Goal: Task Accomplishment & Management: Complete application form

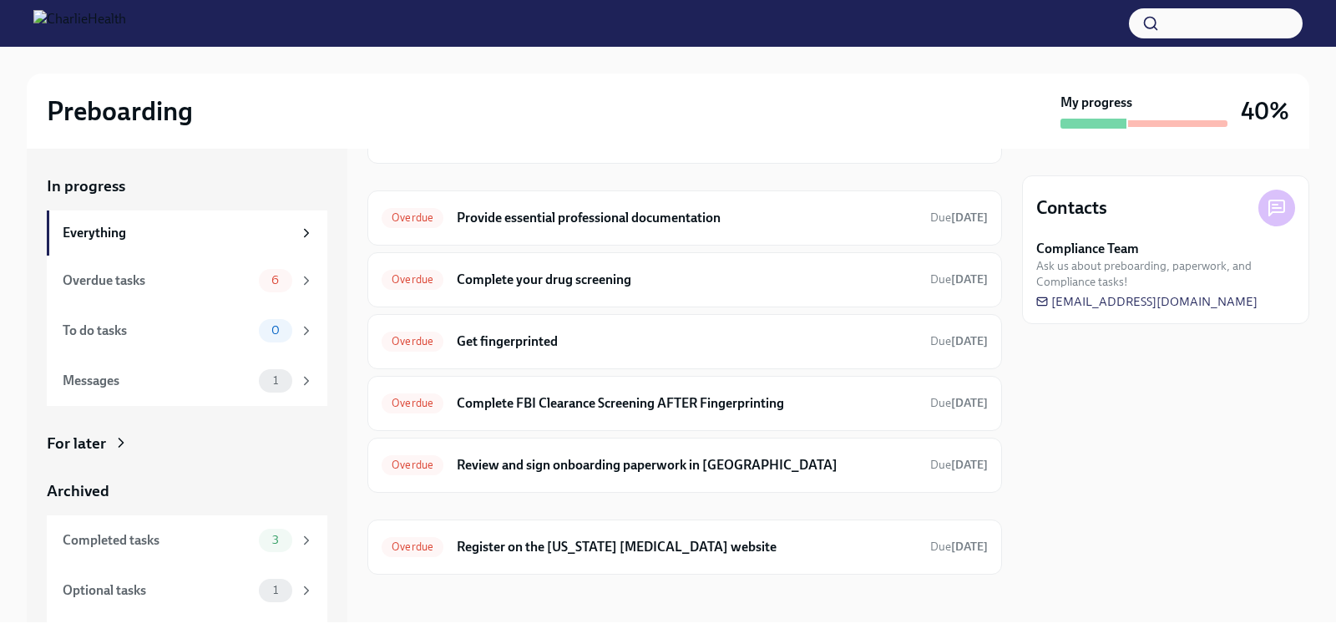
scroll to position [153, 0]
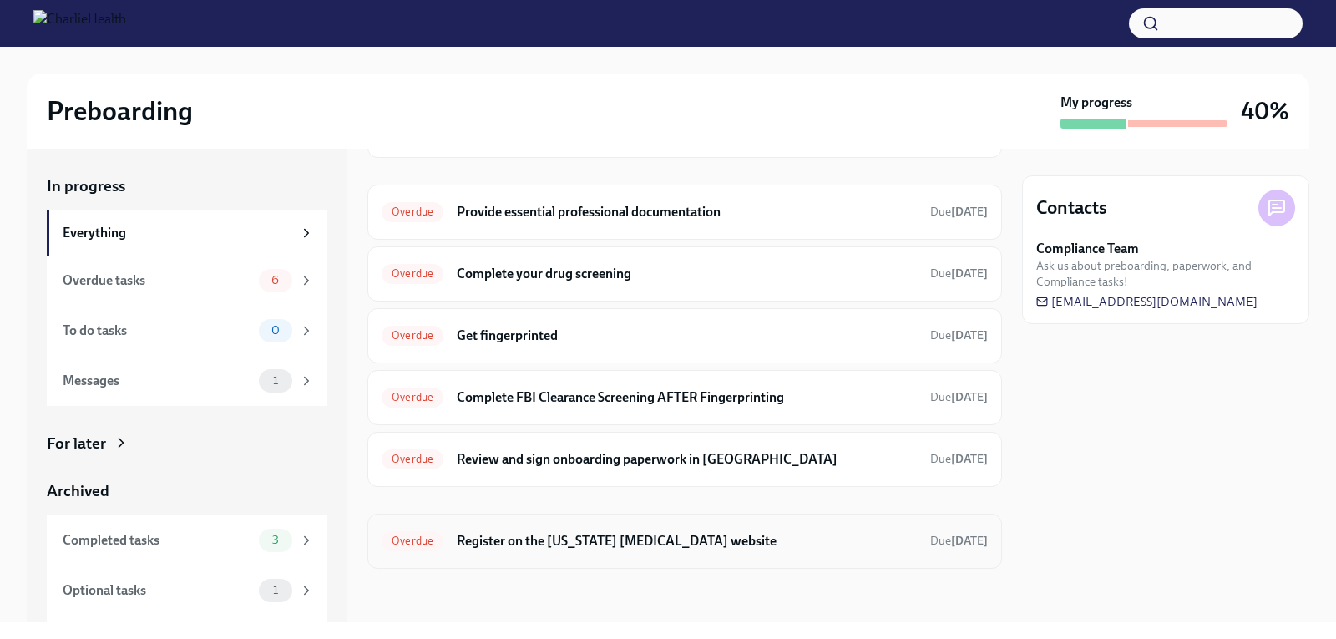
click at [660, 547] on h6 "Register on the [US_STATE] [MEDICAL_DATA] website" at bounding box center [687, 541] width 460 height 18
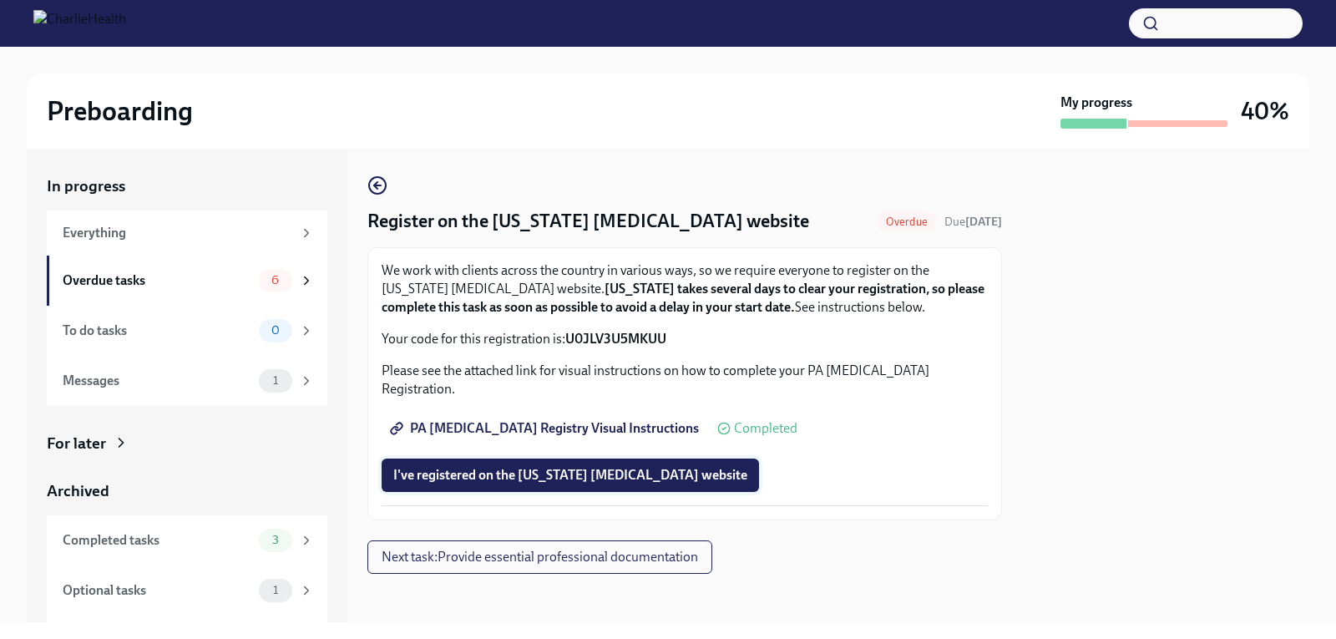
click at [506, 467] on span "I've registered on the [US_STATE] [MEDICAL_DATA] website" at bounding box center [570, 475] width 354 height 17
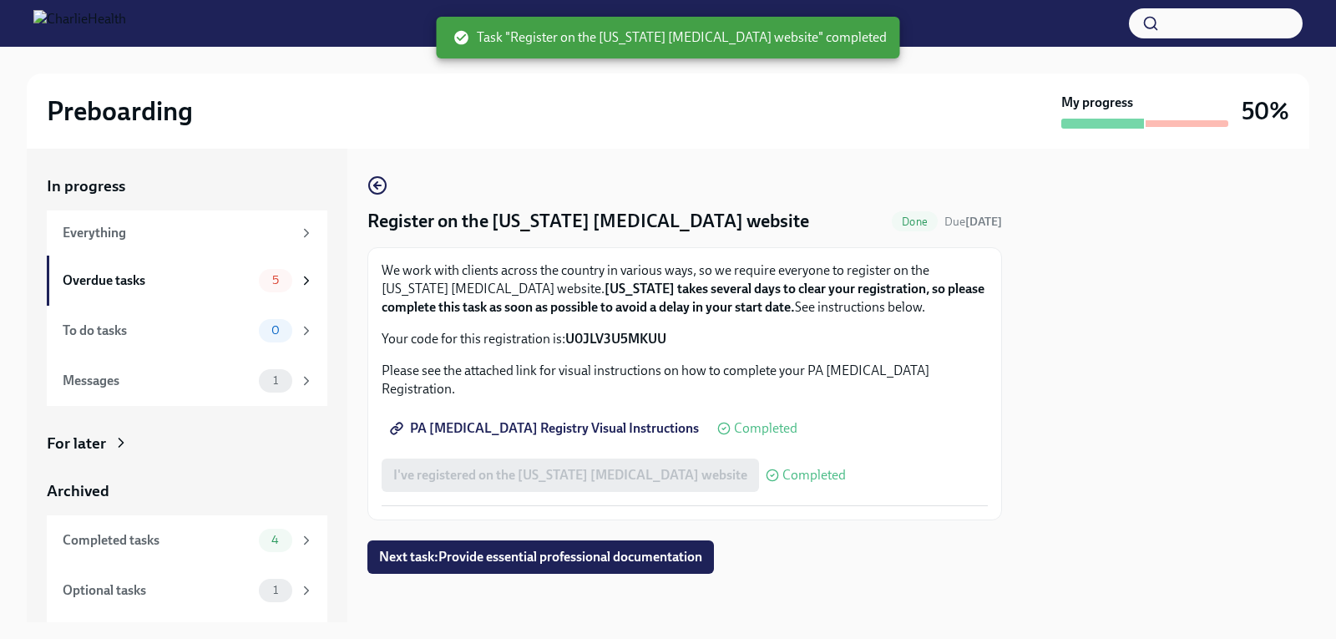
click at [525, 420] on span "PA [MEDICAL_DATA] Registry Visual Instructions" at bounding box center [546, 428] width 306 height 17
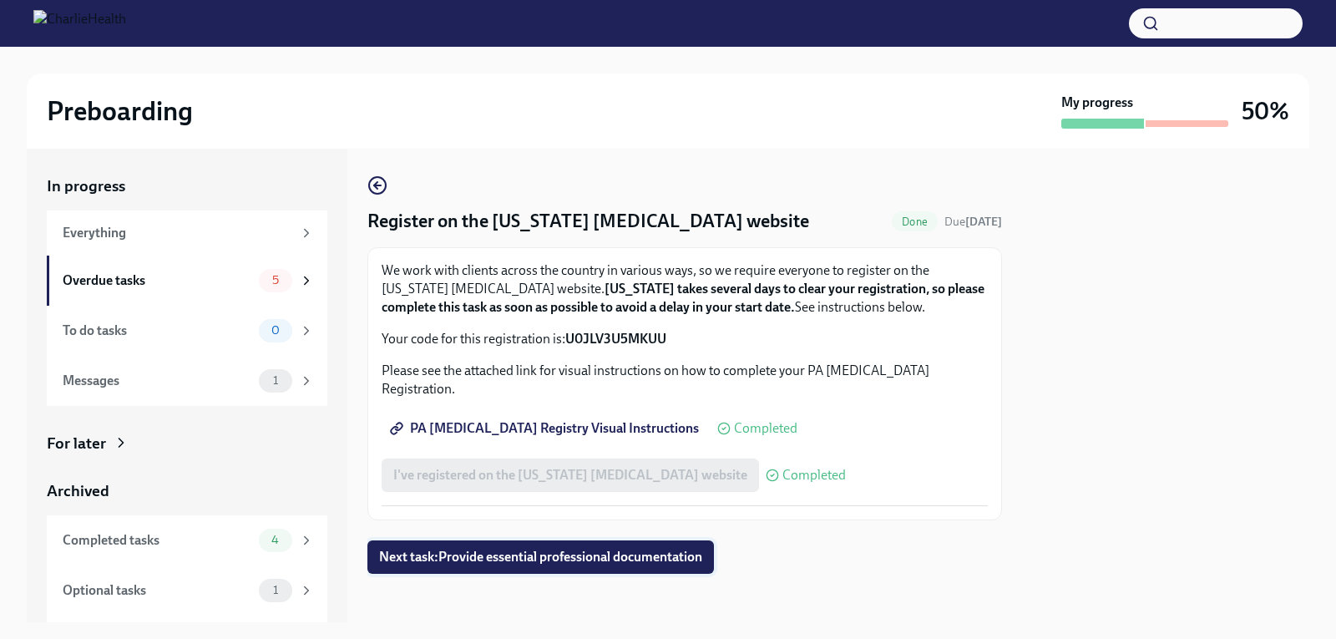
click at [513, 549] on span "Next task : Provide essential professional documentation" at bounding box center [540, 557] width 323 height 17
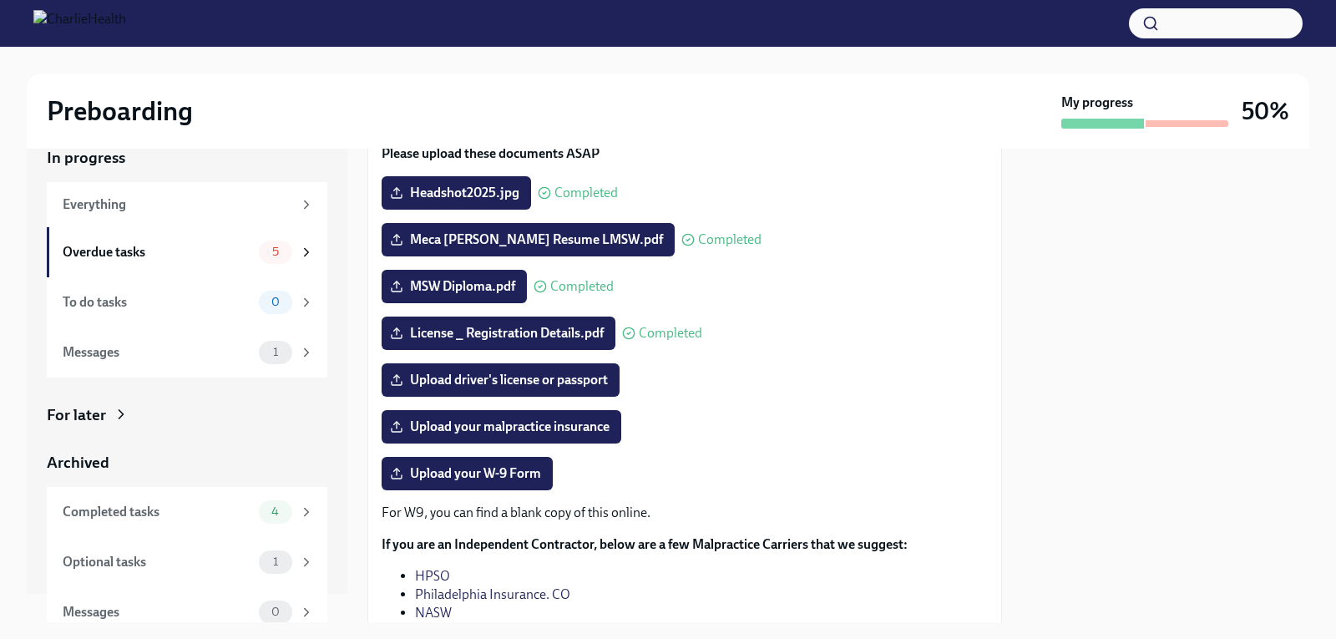
scroll to position [43, 0]
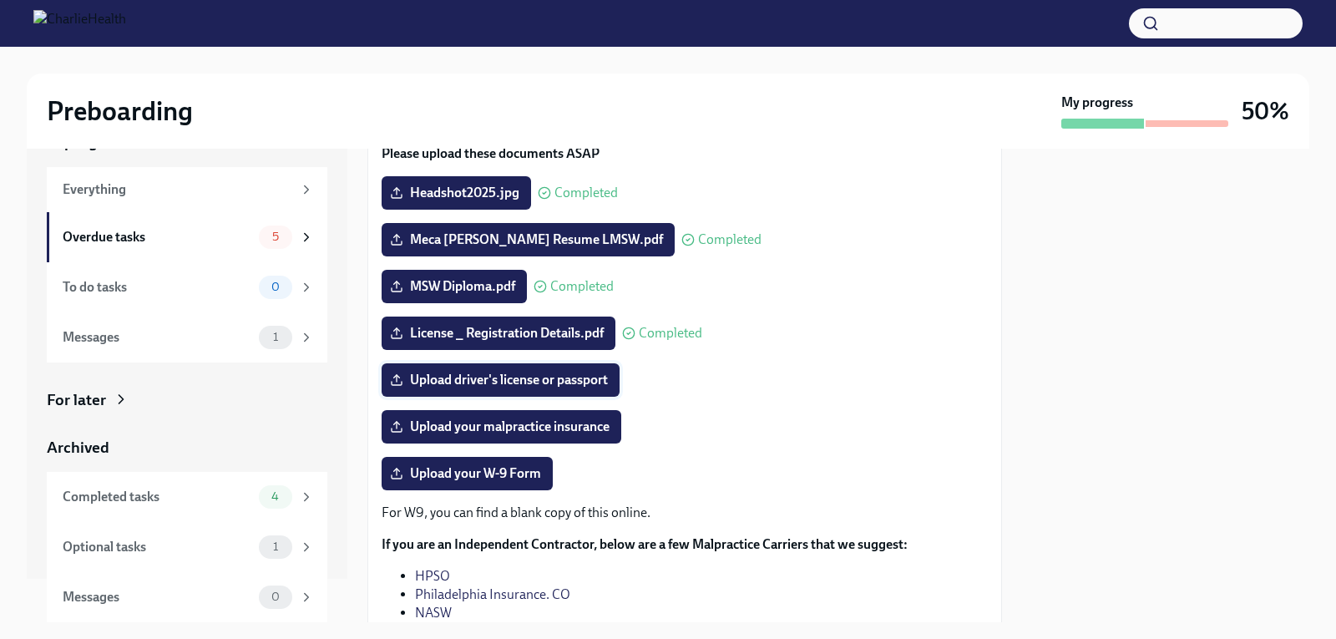
click at [523, 382] on span "Upload driver's license or passport" at bounding box center [500, 380] width 215 height 17
click at [0, 0] on input "Upload driver's license or passport" at bounding box center [0, 0] width 0 height 0
click at [536, 380] on span "Upload driver's license or passport" at bounding box center [500, 380] width 215 height 17
click at [0, 0] on input "Upload driver's license or passport" at bounding box center [0, 0] width 0 height 0
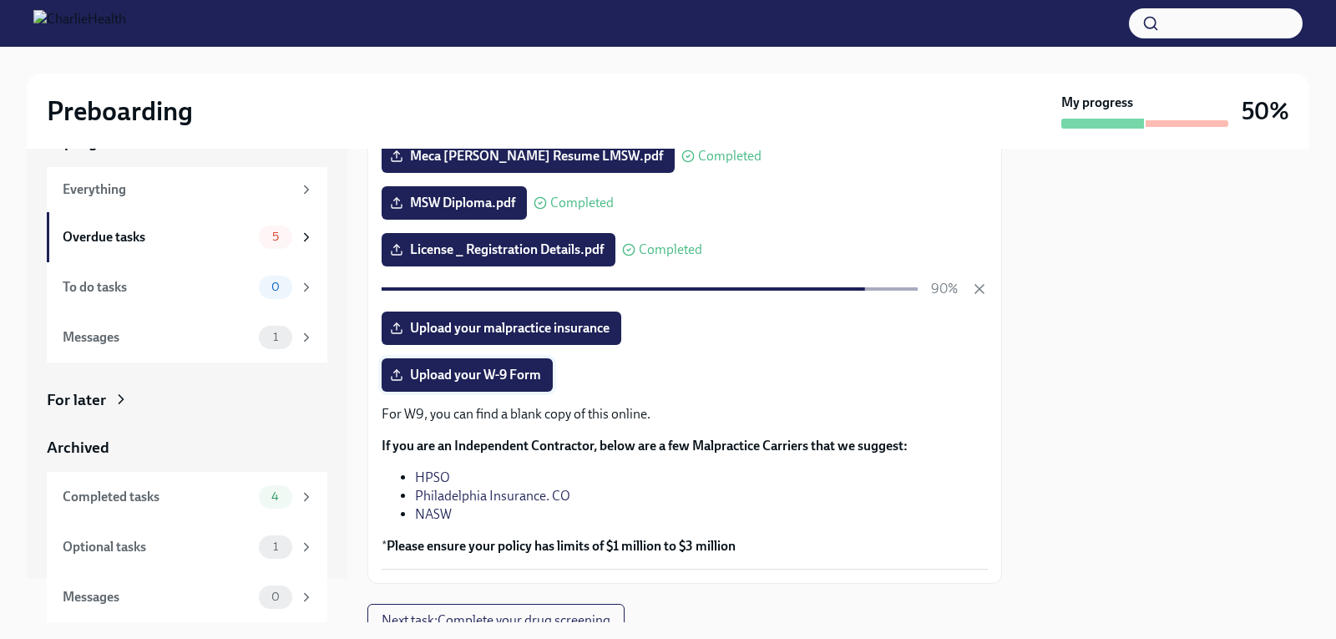
scroll to position [167, 0]
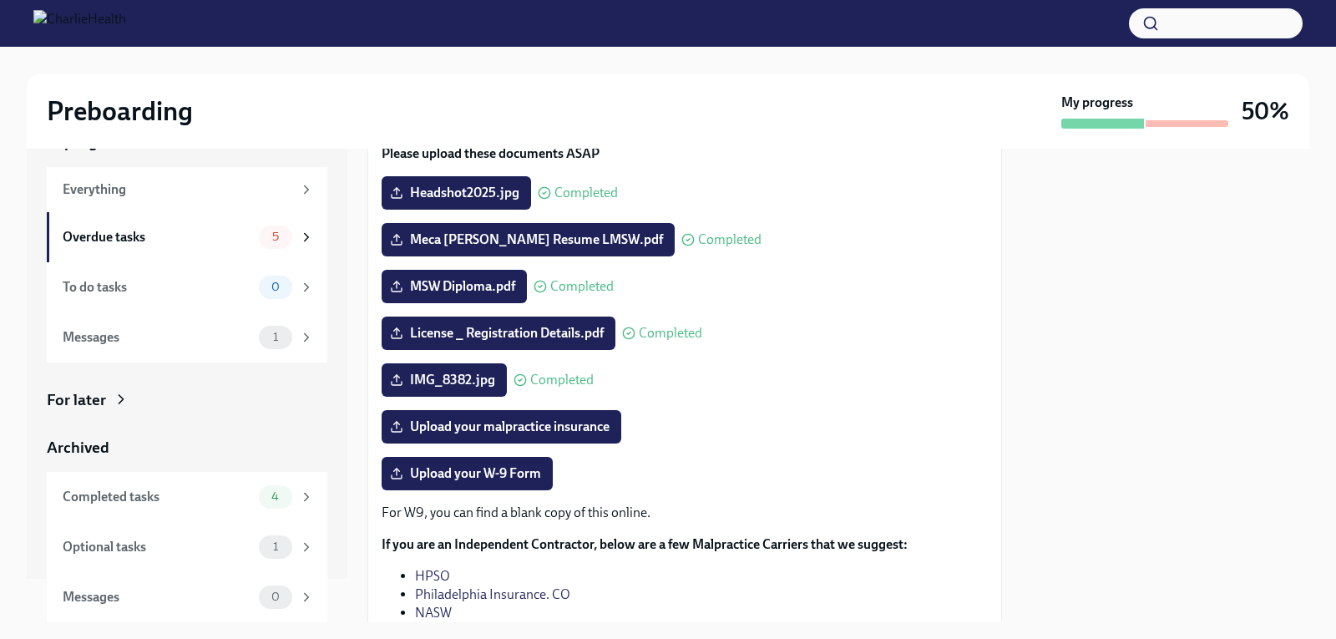
click at [1123, 372] on div at bounding box center [1165, 385] width 287 height 473
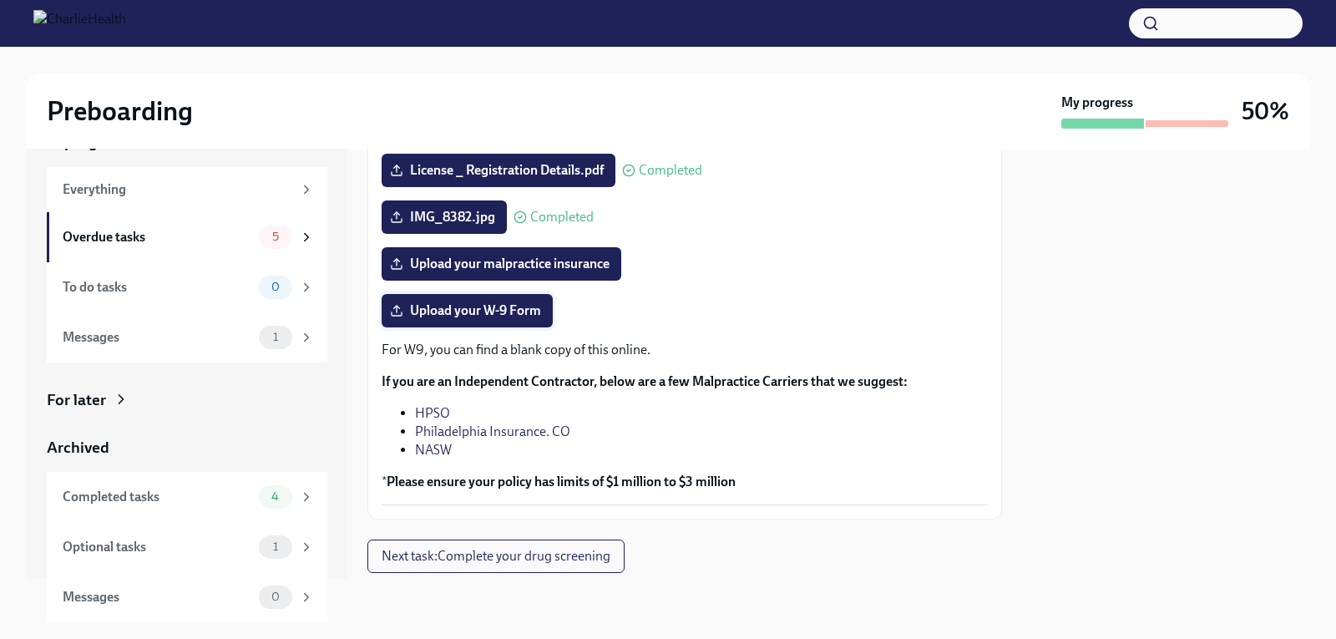
scroll to position [334, 0]
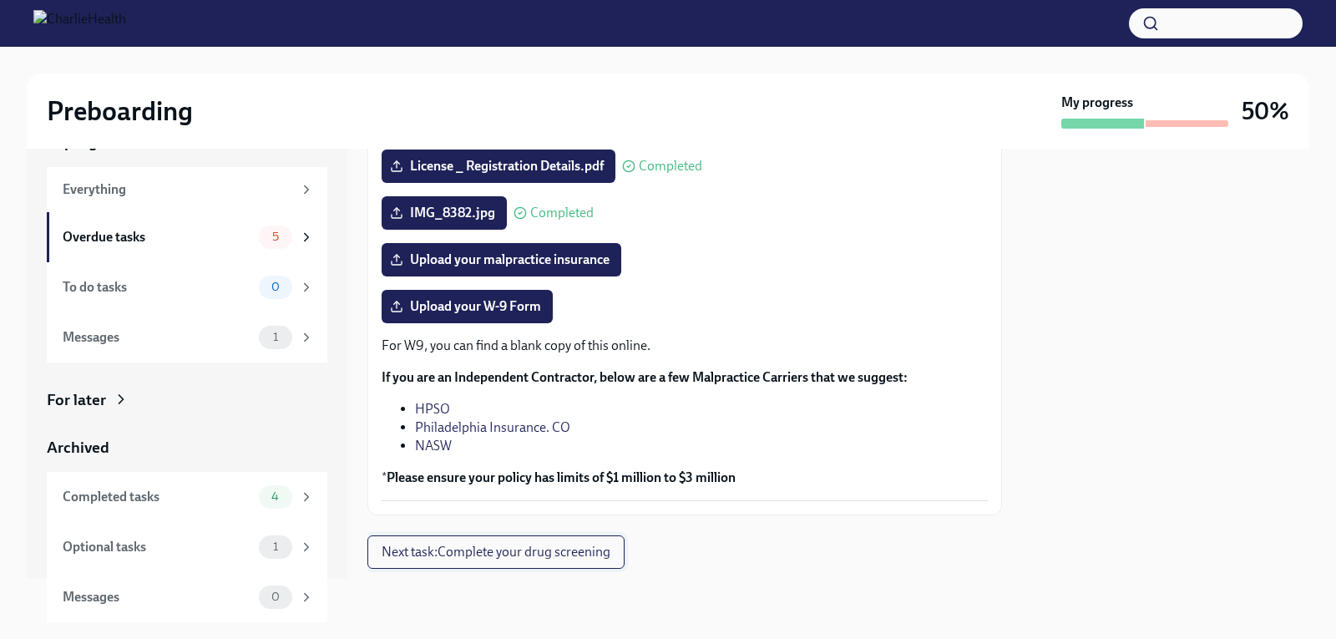
click at [474, 552] on span "Next task : Complete your drug screening" at bounding box center [496, 552] width 229 height 17
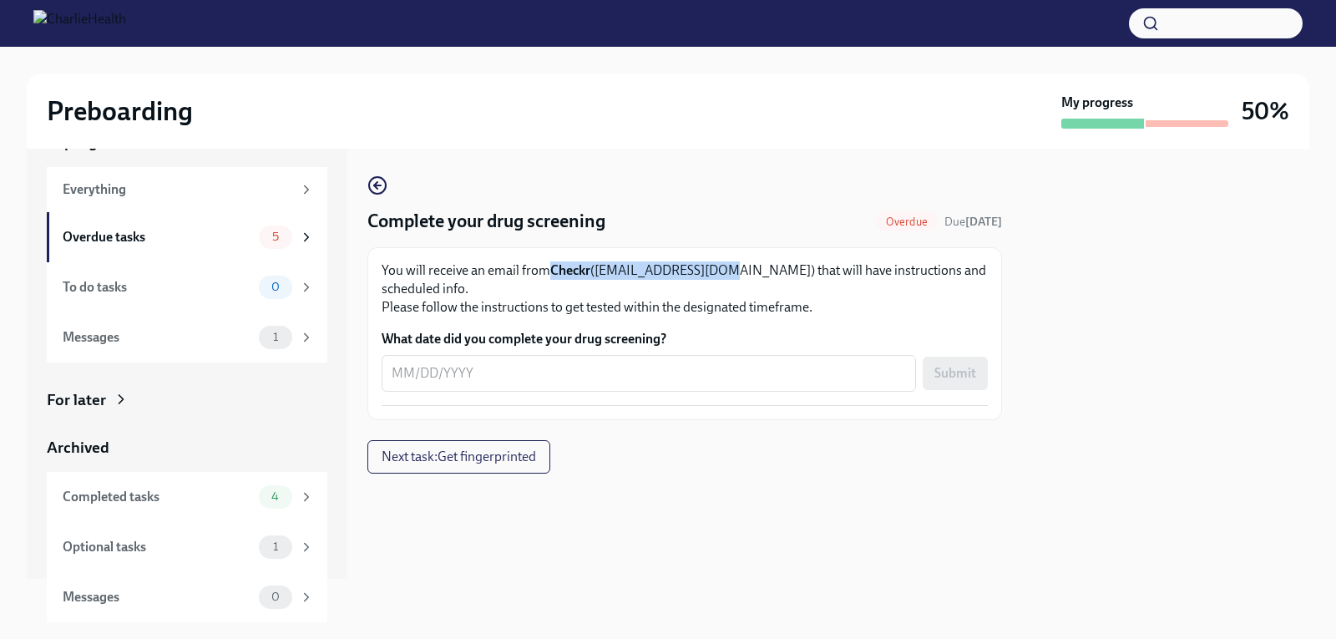
drag, startPoint x: 718, startPoint y: 271, endPoint x: 549, endPoint y: 280, distance: 168.9
click at [549, 280] on p "You will receive an email from Checkr ([EMAIL_ADDRESS][DOMAIN_NAME]) that will …" at bounding box center [685, 288] width 606 height 55
copy p "Checkr ([EMAIL_ADDRESS][DOMAIN_NAME]"
click at [466, 448] on span "Next task : Get fingerprinted" at bounding box center [459, 456] width 154 height 17
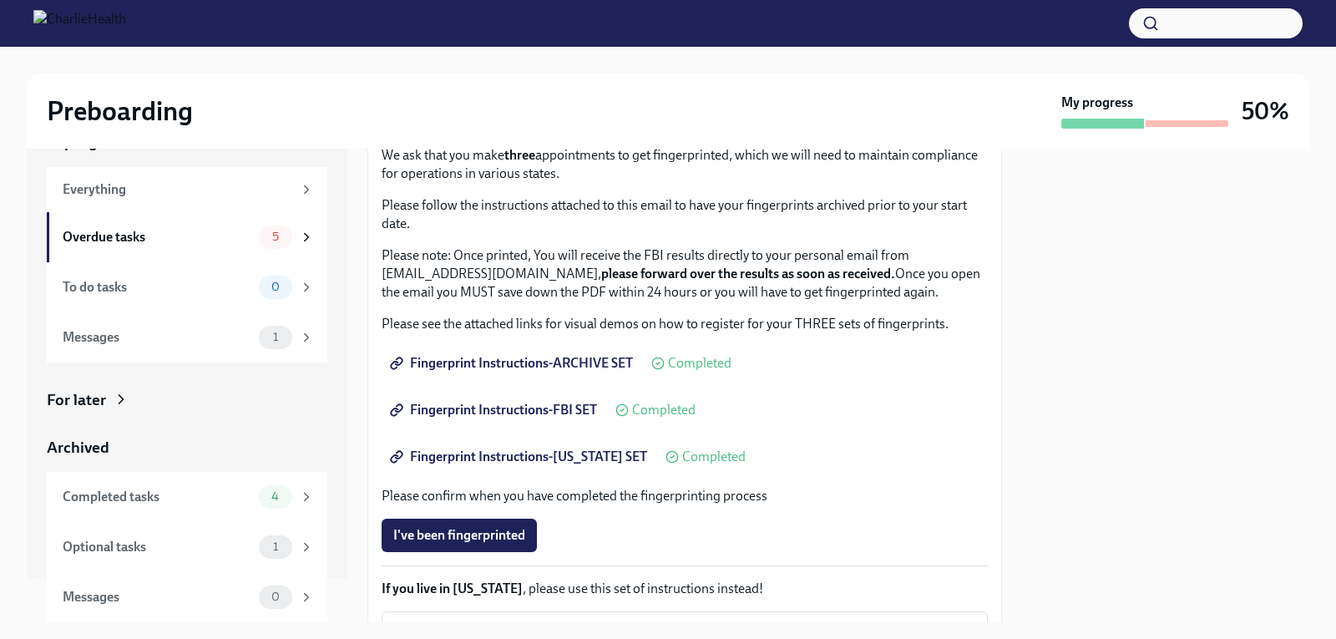
scroll to position [104, 0]
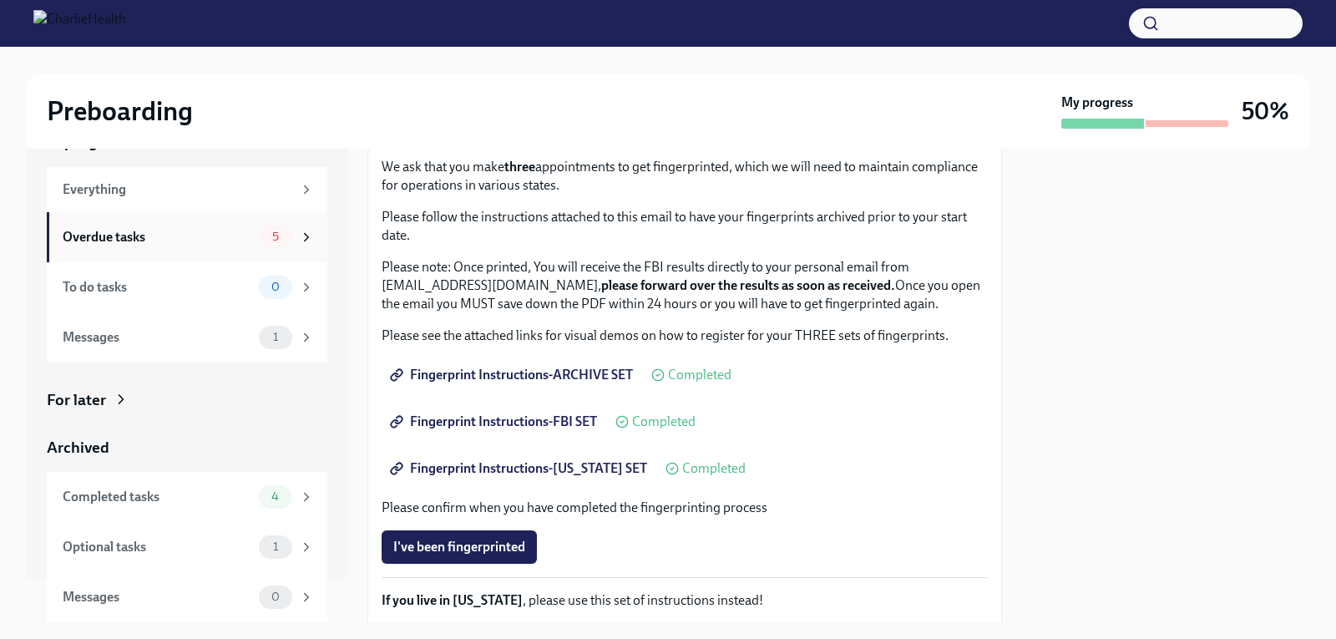
click at [206, 233] on div "Overdue tasks" at bounding box center [158, 237] width 190 height 18
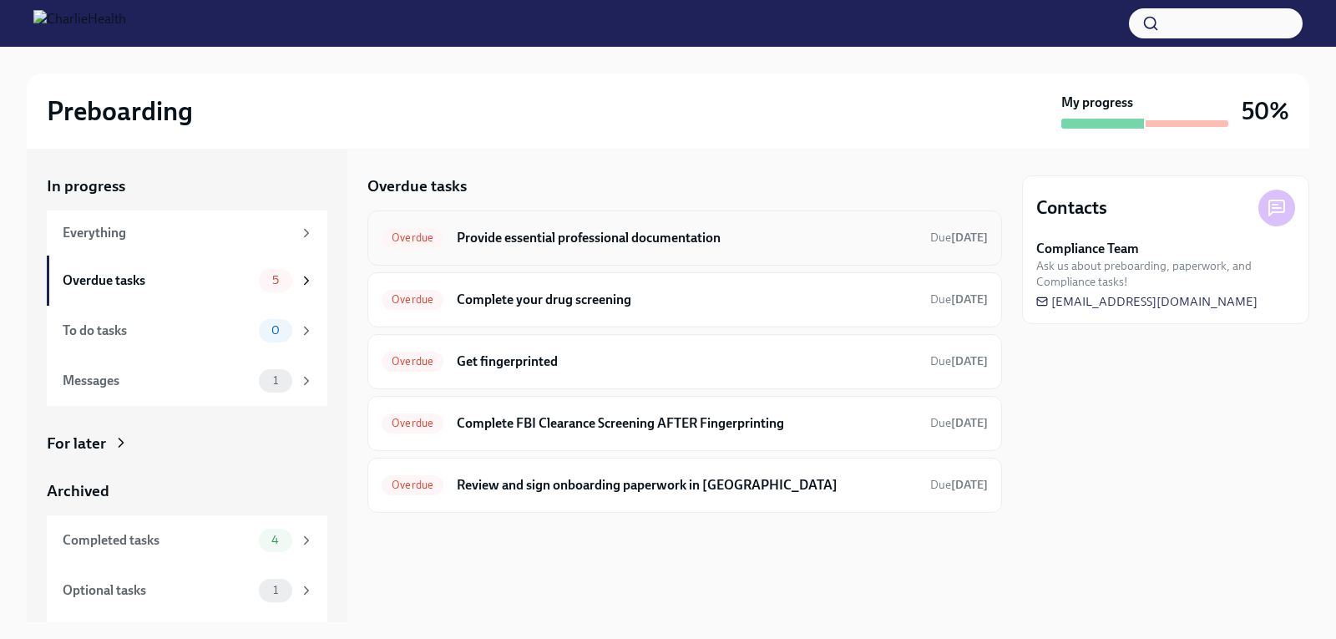
click at [517, 231] on h6 "Provide essential professional documentation" at bounding box center [687, 238] width 460 height 18
click at [595, 481] on h6 "Review and sign onboarding paperwork in [GEOGRAPHIC_DATA]" at bounding box center [687, 485] width 460 height 18
